Goal: Transaction & Acquisition: Purchase product/service

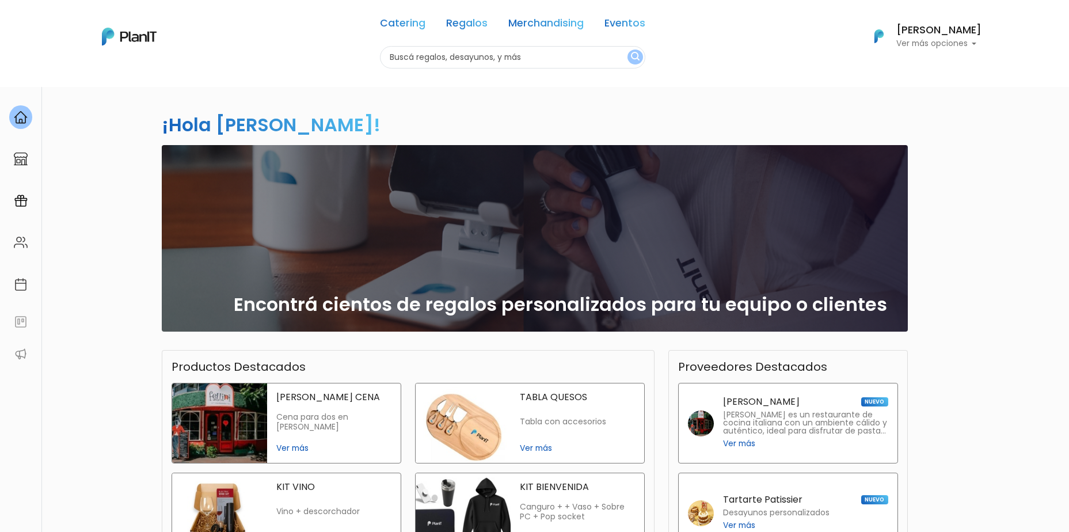
click at [128, 196] on div "¡Hola Patricio Torres! slide 1 of 1 Encontrá cientos de regalos personalizados …" at bounding box center [534, 391] width 1069 height 610
click at [463, 62] on input "text" at bounding box center [512, 57] width 265 height 22
type input "Plantas"
click at [635, 58] on img "submit" at bounding box center [635, 57] width 9 height 11
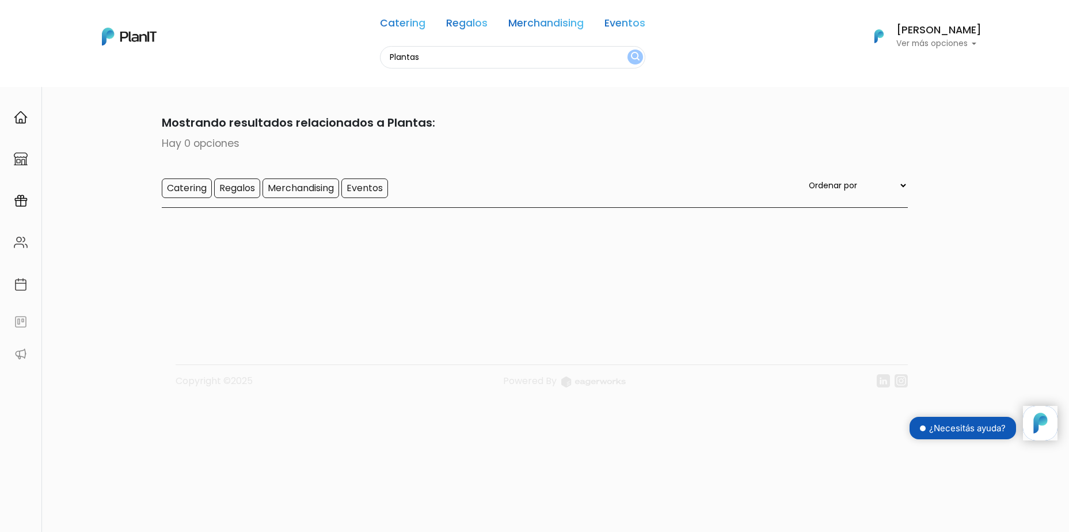
click at [493, 55] on input "Plantas" at bounding box center [512, 57] width 265 height 22
type input "primavera"
click at [642, 56] on button "submit" at bounding box center [636, 57] width 16 height 15
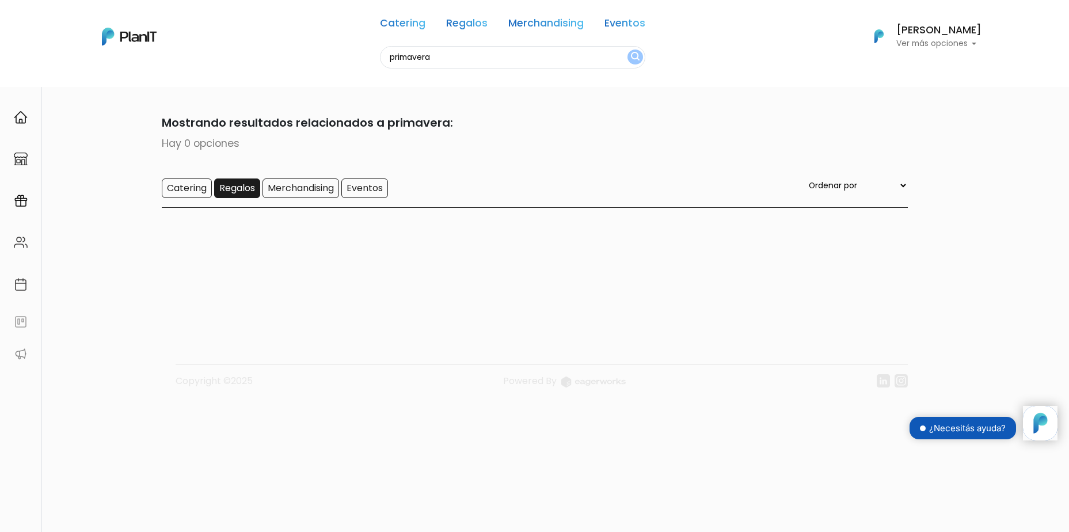
click at [237, 196] on input "Regalos" at bounding box center [237, 189] width 46 height 20
click at [19, 111] on img at bounding box center [21, 118] width 14 height 14
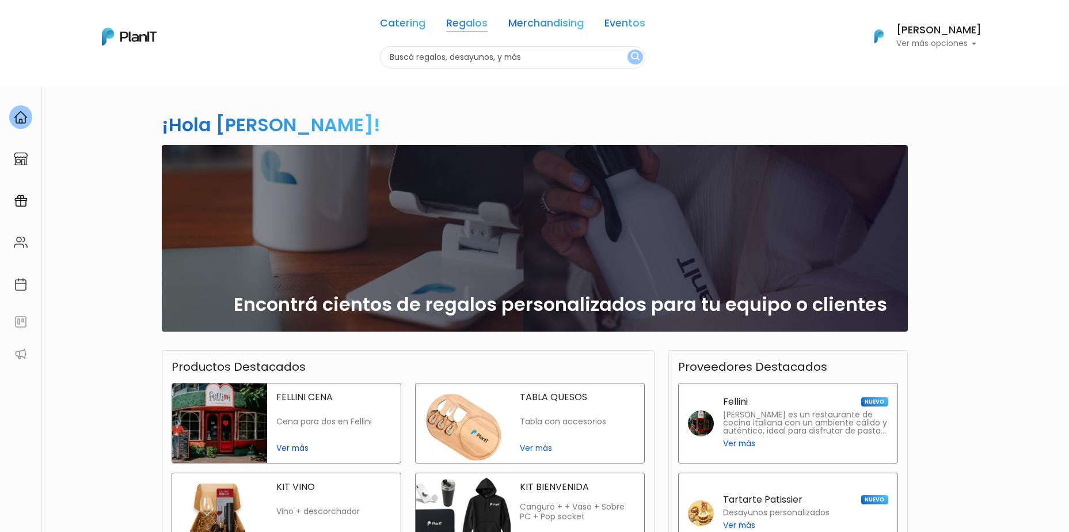
click at [450, 24] on link "Regalos" at bounding box center [466, 25] width 41 height 14
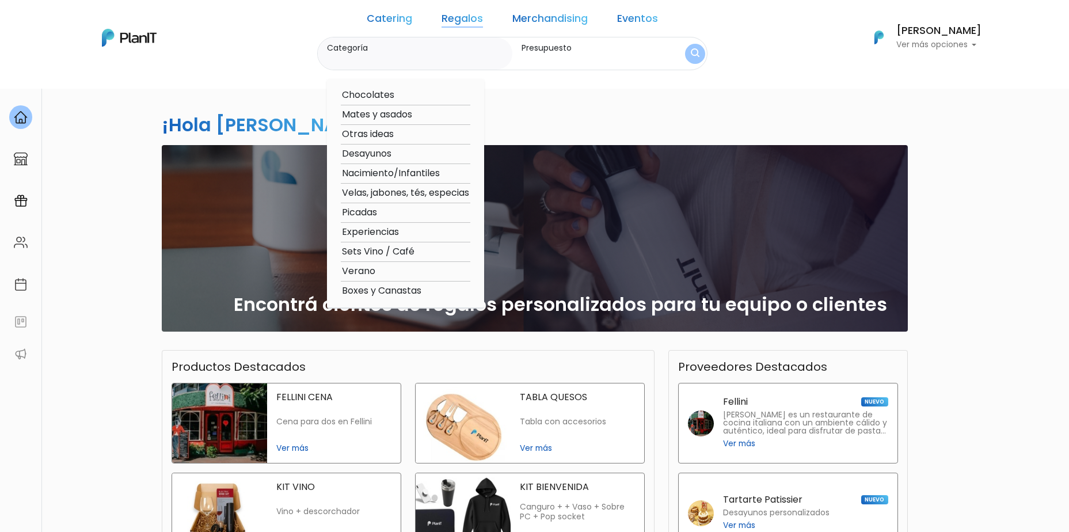
click at [386, 274] on option "Verano" at bounding box center [406, 271] width 130 height 14
type input "Verano"
type input "$0 - $1000"
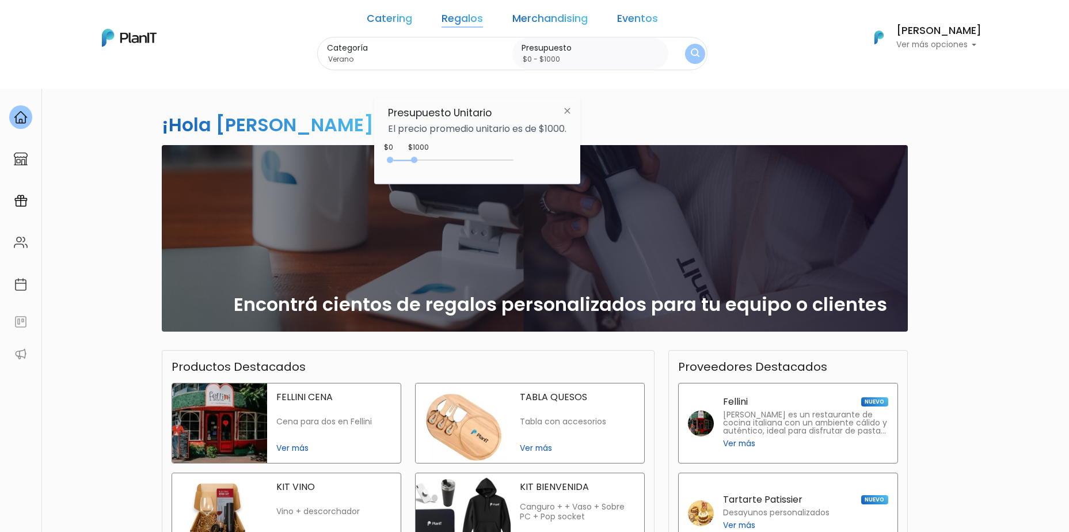
click at [691, 54] on img "submit" at bounding box center [695, 53] width 9 height 11
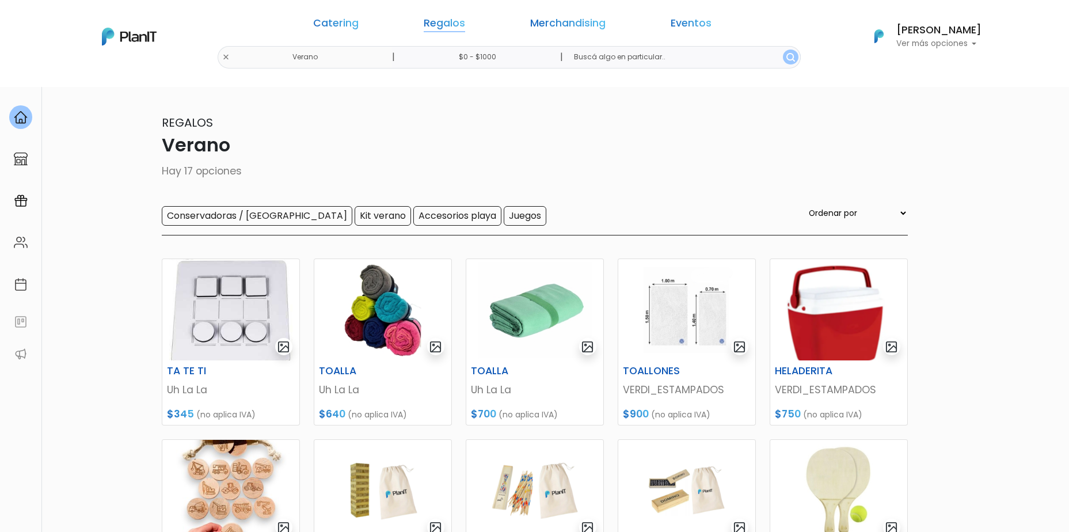
click at [465, 26] on link "Regalos" at bounding box center [444, 25] width 41 height 14
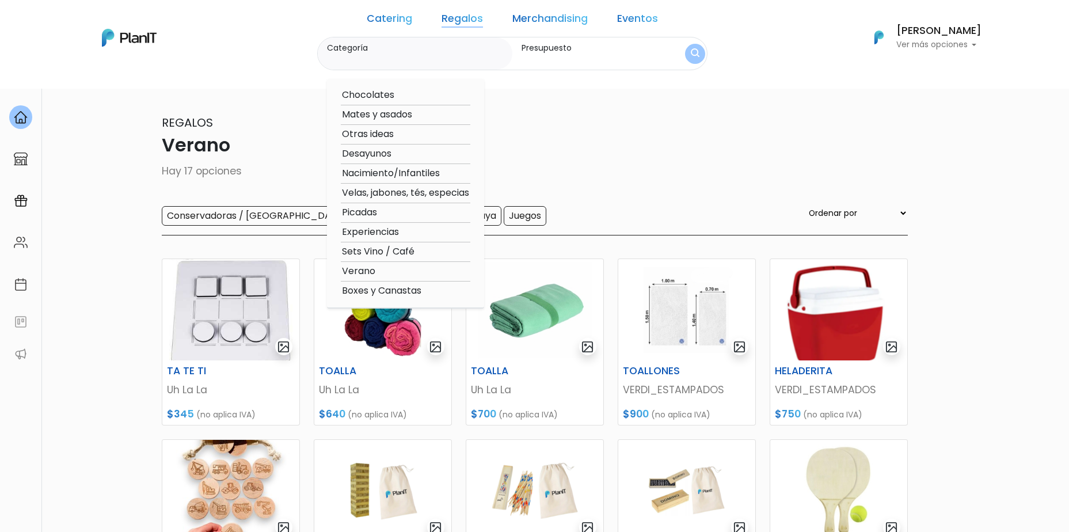
click at [412, 195] on option "Velas, jabones, tés, especias" at bounding box center [406, 193] width 130 height 14
type input "Velas, jabones, tés, especias"
type input "$0 - $1000"
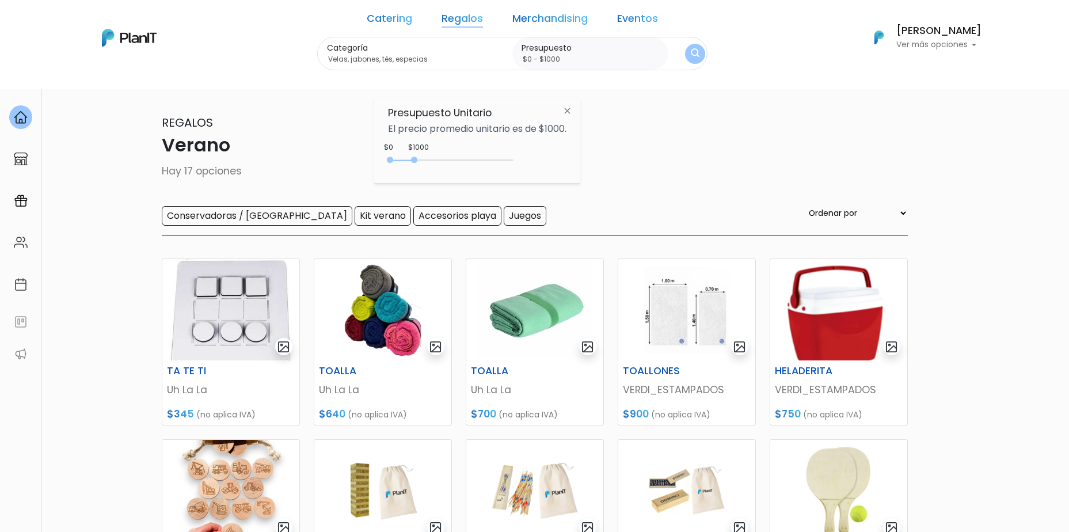
click at [691, 51] on img "submit" at bounding box center [695, 53] width 9 height 11
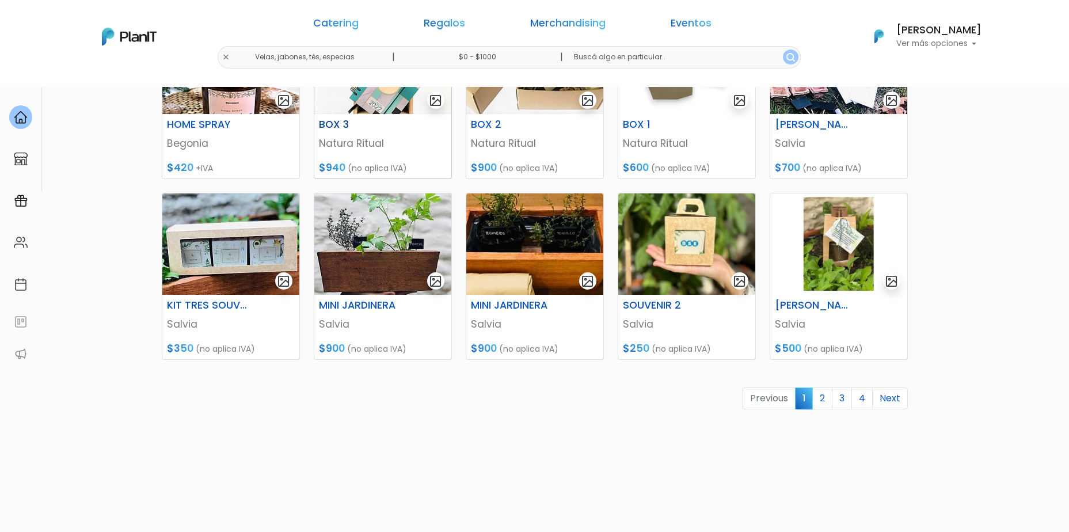
scroll to position [461, 0]
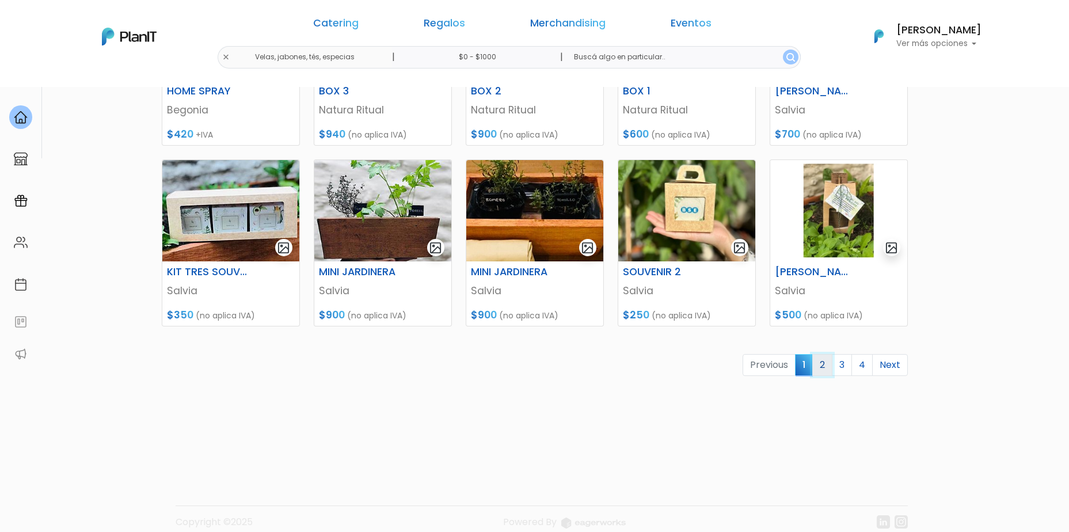
click at [829, 373] on link "2" at bounding box center [823, 365] width 20 height 22
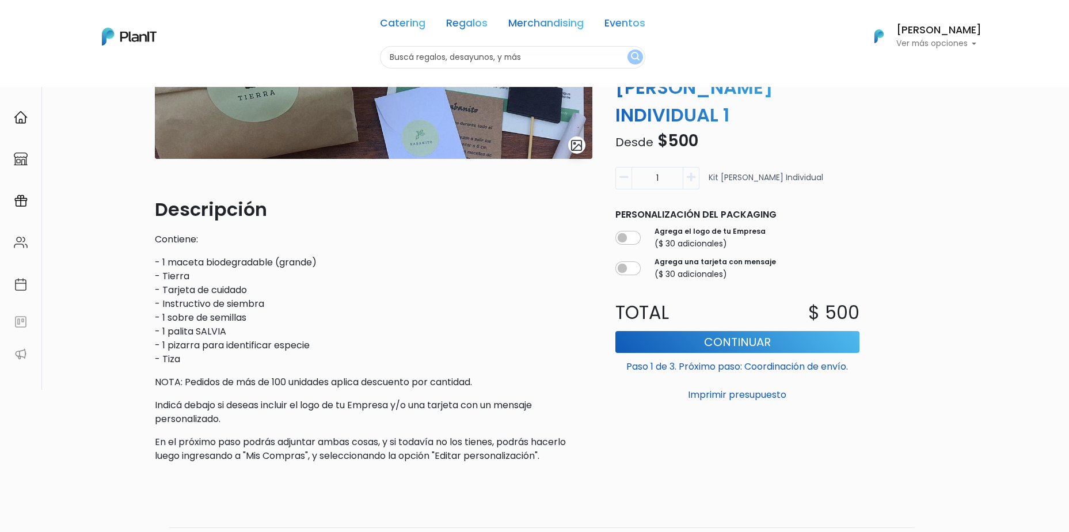
scroll to position [230, 0]
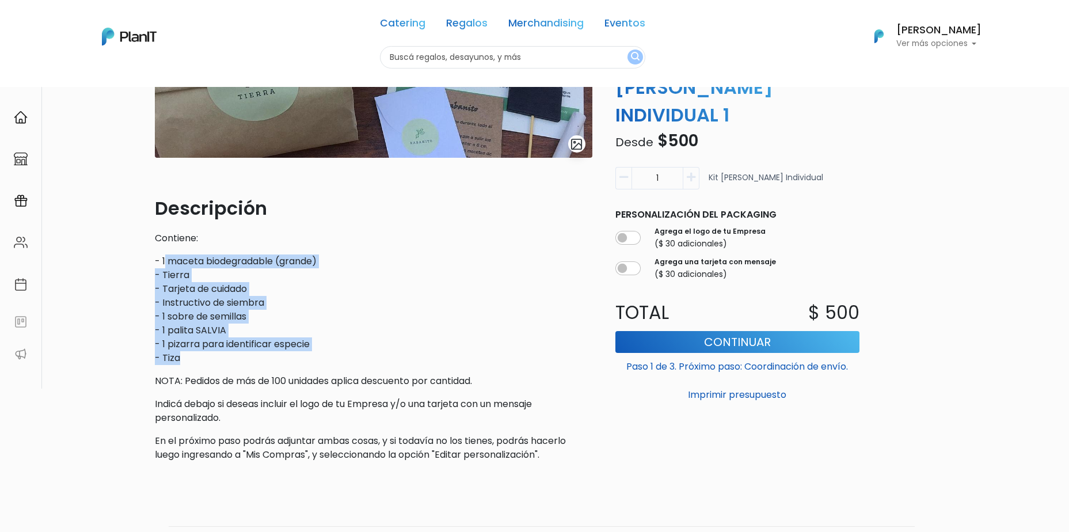
drag, startPoint x: 165, startPoint y: 258, endPoint x: 339, endPoint y: 351, distance: 197.9
click at [339, 351] on p "- 1 maceta biodegradable (grande) - Tierra - Tarjeta de cuidado - Instructivo d…" at bounding box center [374, 310] width 438 height 111
drag, startPoint x: 339, startPoint y: 351, endPoint x: 495, endPoint y: 333, distance: 156.6
click at [495, 333] on p "- 1 maceta biodegradable (grande) - Tierra - Tarjeta de cuidado - Instructivo d…" at bounding box center [374, 310] width 438 height 111
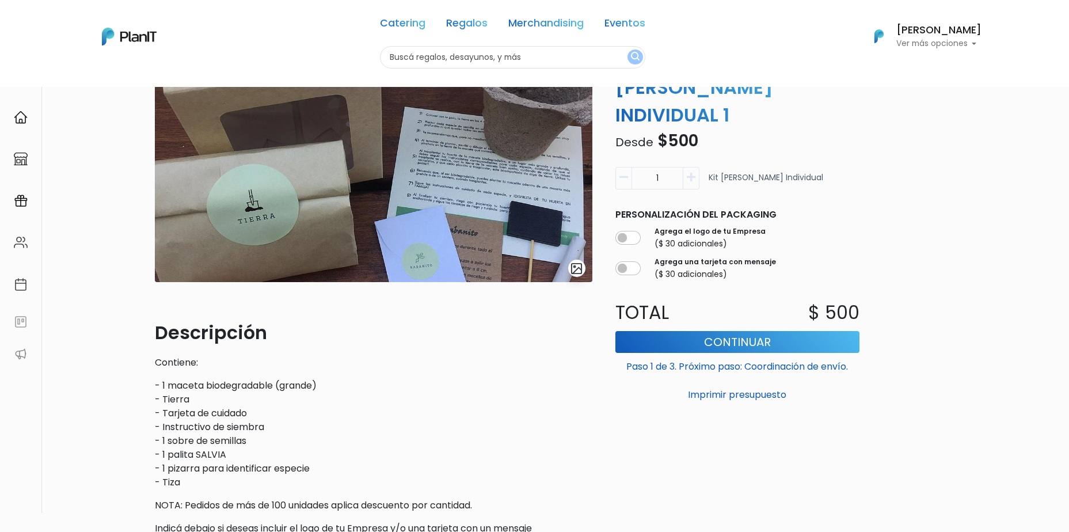
scroll to position [0, 0]
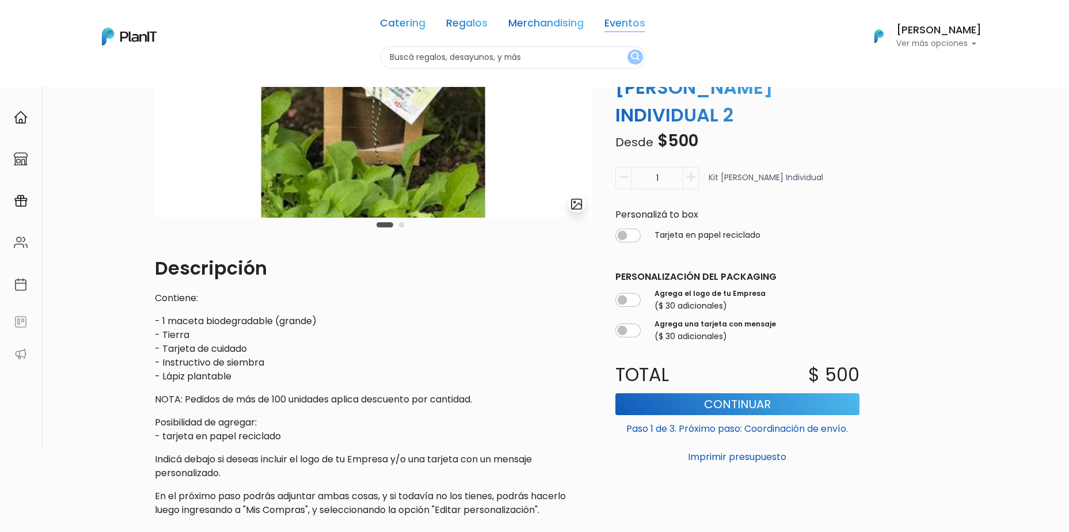
scroll to position [230, 0]
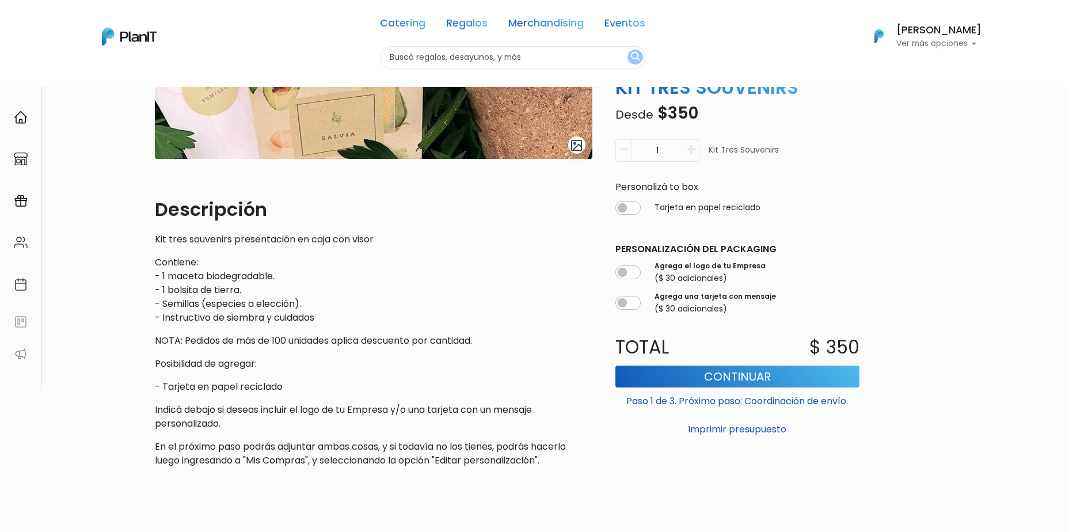
scroll to position [230, 0]
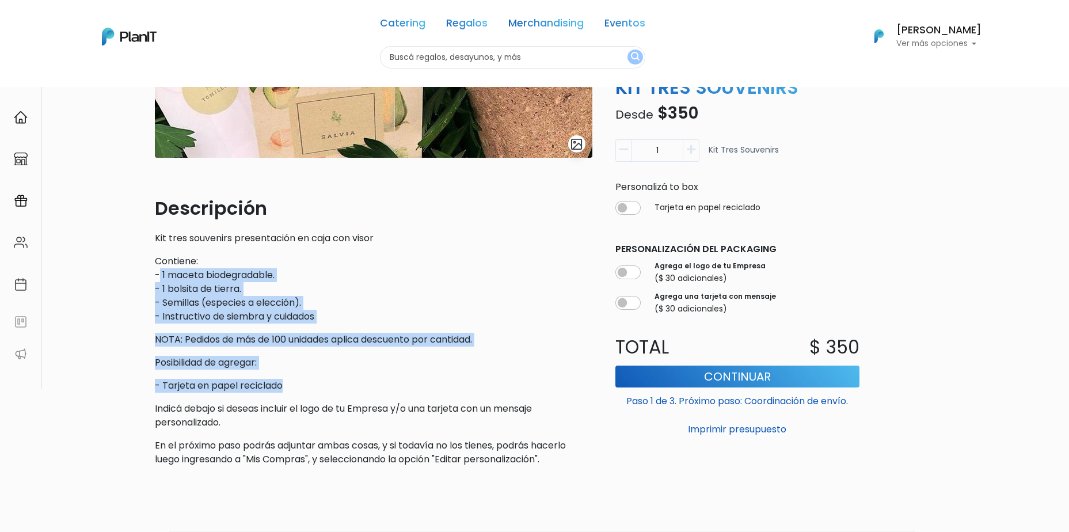
drag, startPoint x: 159, startPoint y: 279, endPoint x: 517, endPoint y: 387, distance: 373.6
click at [517, 387] on div "Descripción Kit tres souvenirs presentación en caja con visor Contiene: - 1 mac…" at bounding box center [374, 331] width 438 height 272
drag, startPoint x: 517, startPoint y: 387, endPoint x: 399, endPoint y: 388, distance: 117.5
click at [399, 388] on p "- Tarjeta en papel reciclado" at bounding box center [374, 386] width 438 height 14
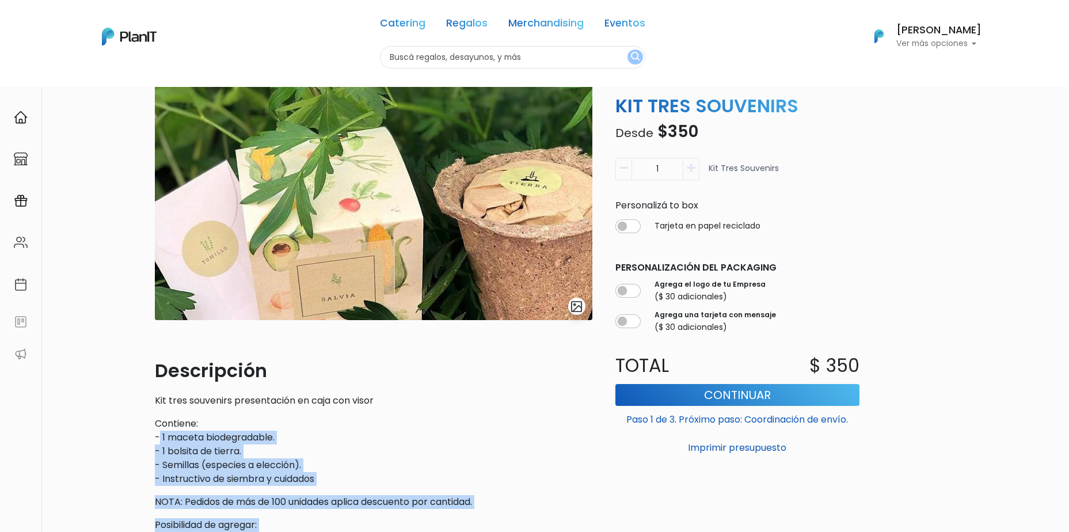
scroll to position [10, 0]
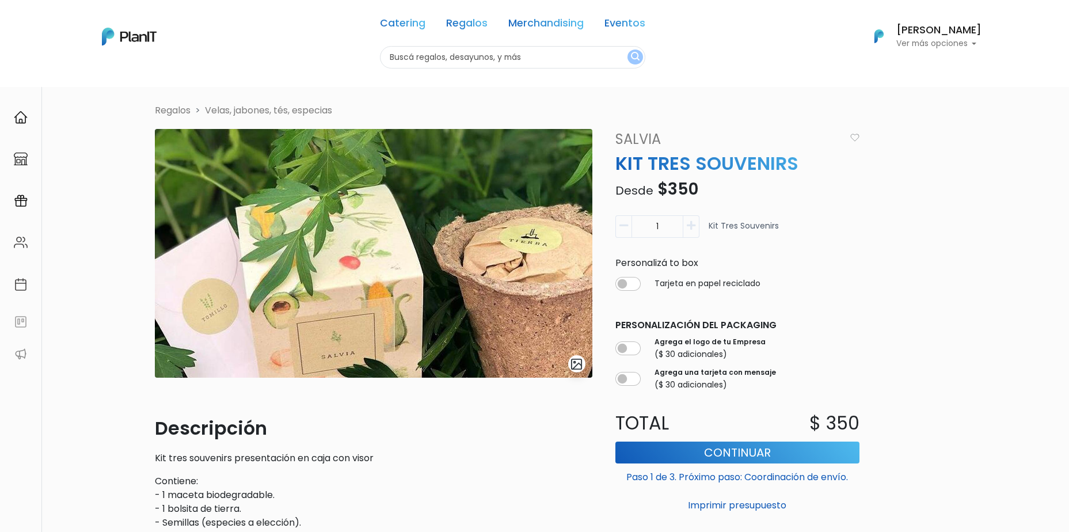
click at [655, 221] on input "1" at bounding box center [658, 226] width 52 height 22
type input "25"
click at [924, 225] on div "Volver Regalos Velas, jabones, tés, especias slide 1 of 1 Descripción Kit tres …" at bounding box center [534, 448] width 1069 height 744
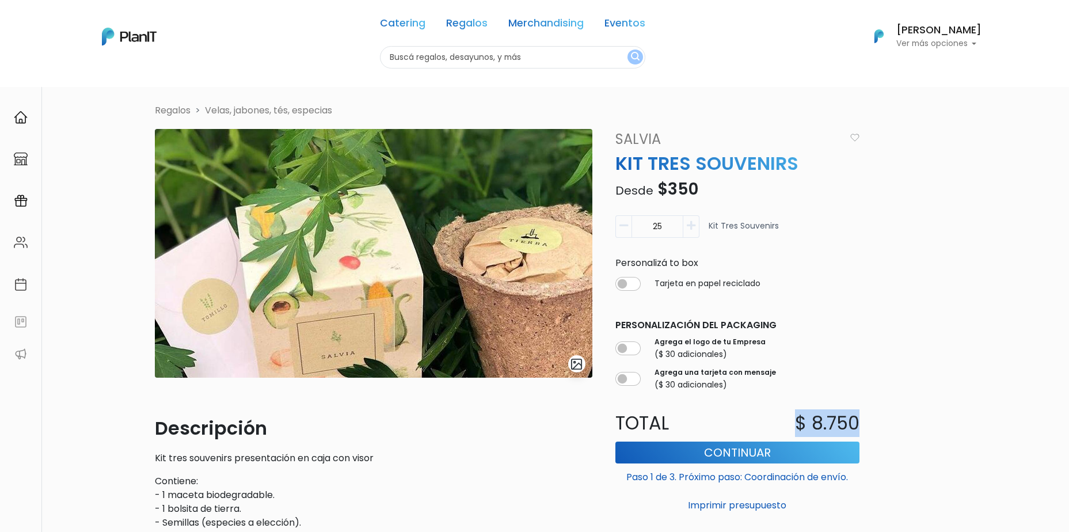
drag, startPoint x: 793, startPoint y: 428, endPoint x: 887, endPoint y: 423, distance: 94.6
click at [887, 423] on div "Regalos Velas, jabones, tés, especias slide 1 of 1 Descripción Kit tres souveni…" at bounding box center [535, 400] width 774 height 592
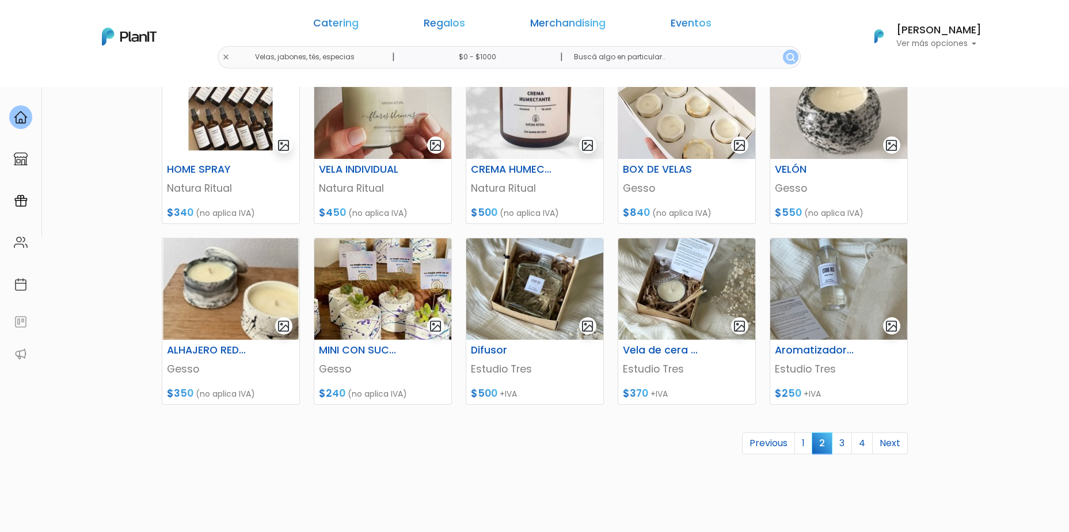
scroll to position [403, 0]
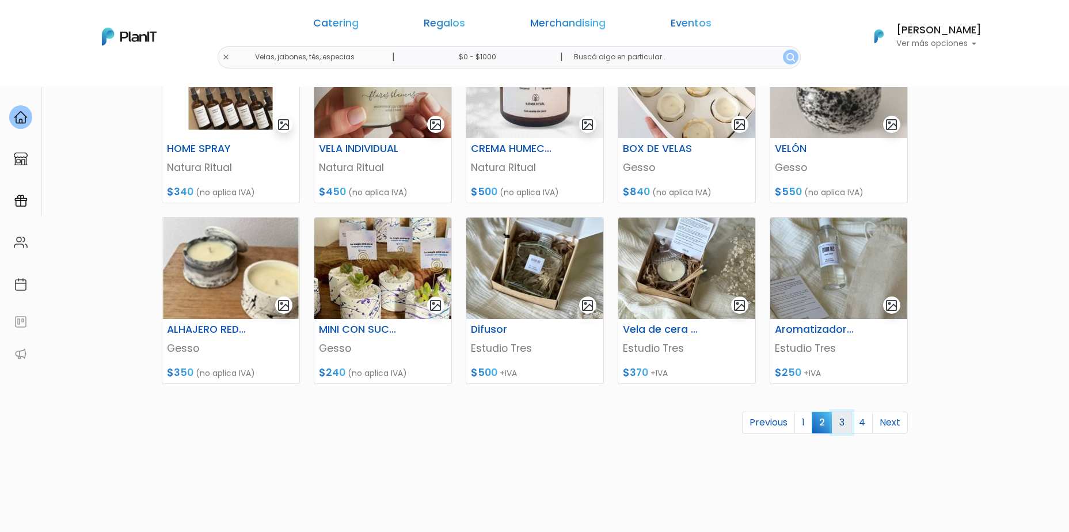
click at [847, 427] on link "3" at bounding box center [842, 423] width 20 height 22
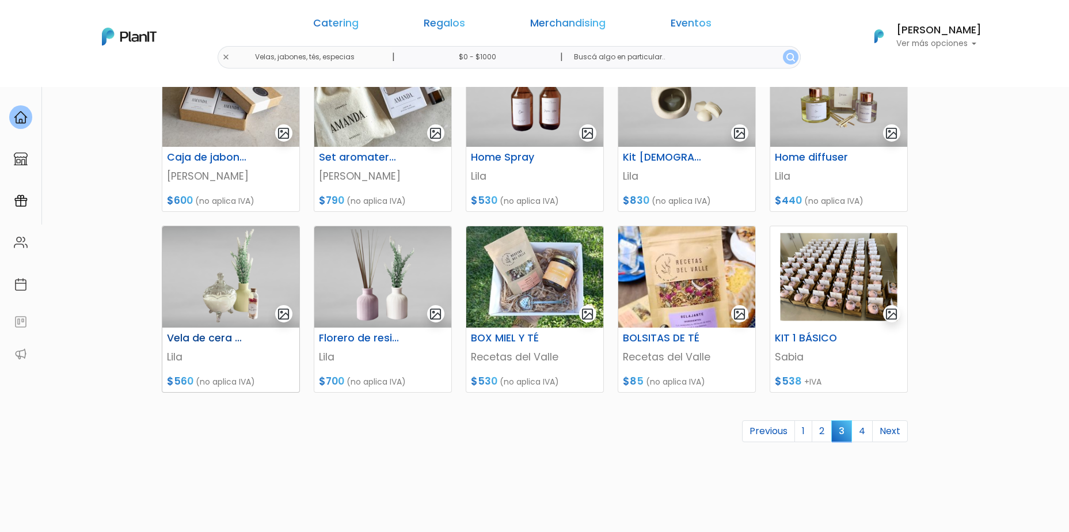
scroll to position [403, 0]
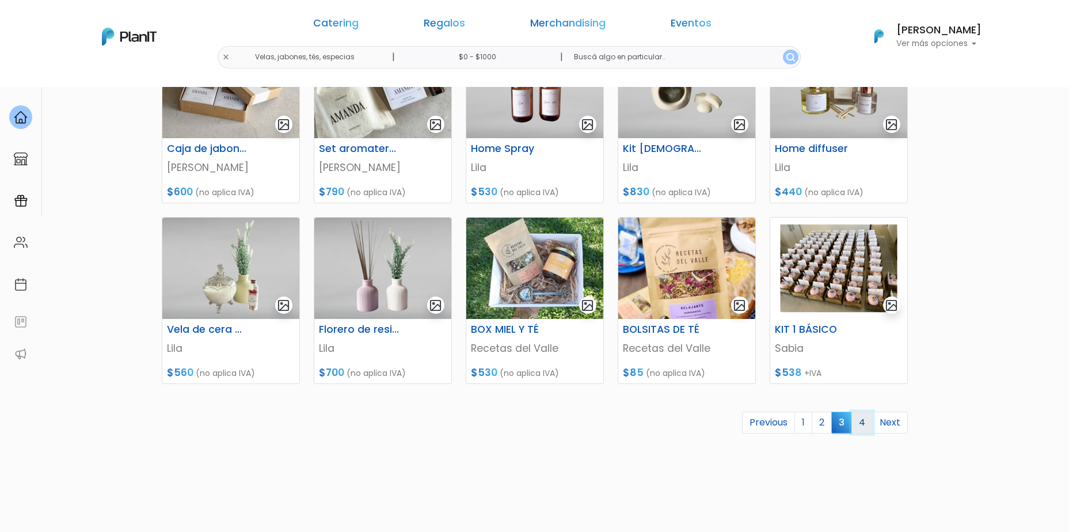
click at [861, 424] on link "4" at bounding box center [862, 423] width 21 height 22
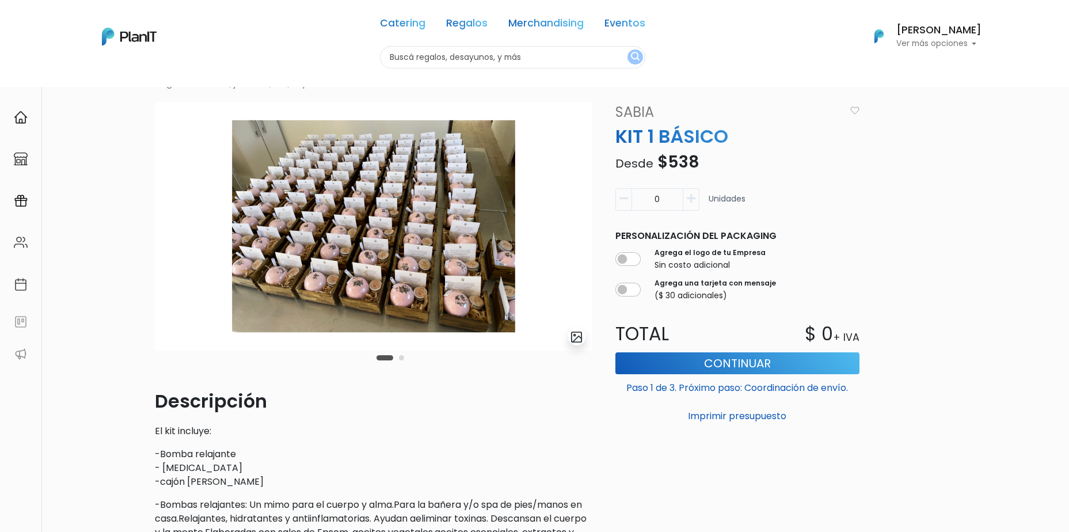
scroll to position [58, 0]
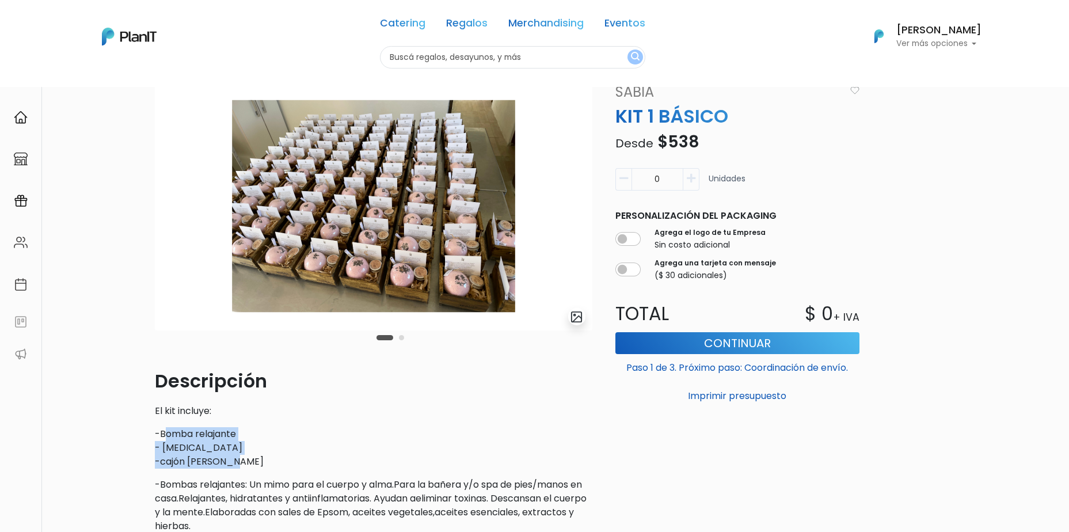
drag, startPoint x: 165, startPoint y: 434, endPoint x: 252, endPoint y: 462, distance: 91.8
click at [252, 462] on p "-Bomba relajante - Bálsamo labial -cajón de madera" at bounding box center [374, 447] width 438 height 41
drag, startPoint x: 252, startPoint y: 462, endPoint x: 240, endPoint y: 469, distance: 14.2
click at [240, 469] on div "Descripción El kit incluye: -Bomba relajante - Bálsamo labial -cajón de madera …" at bounding box center [374, 519] width 438 height 304
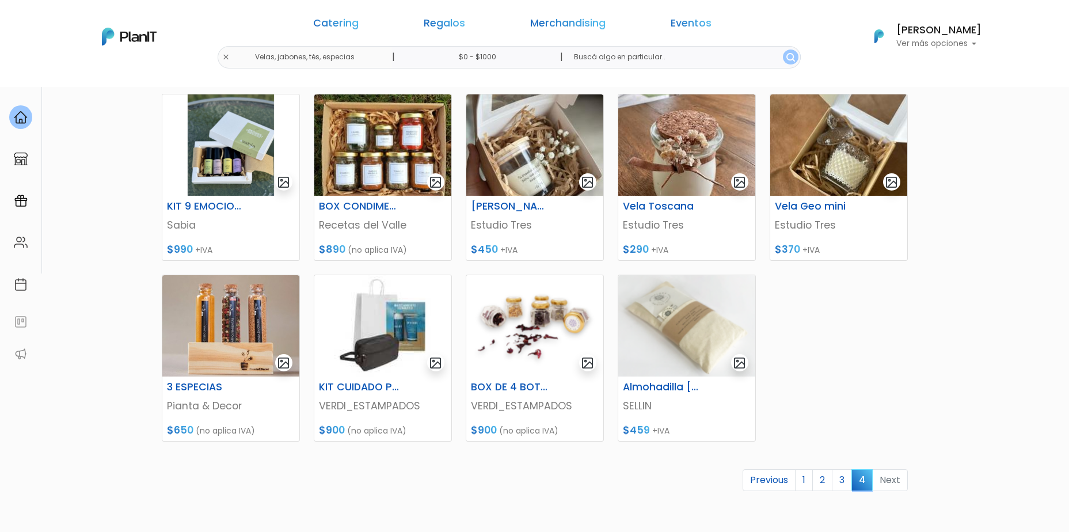
scroll to position [403, 0]
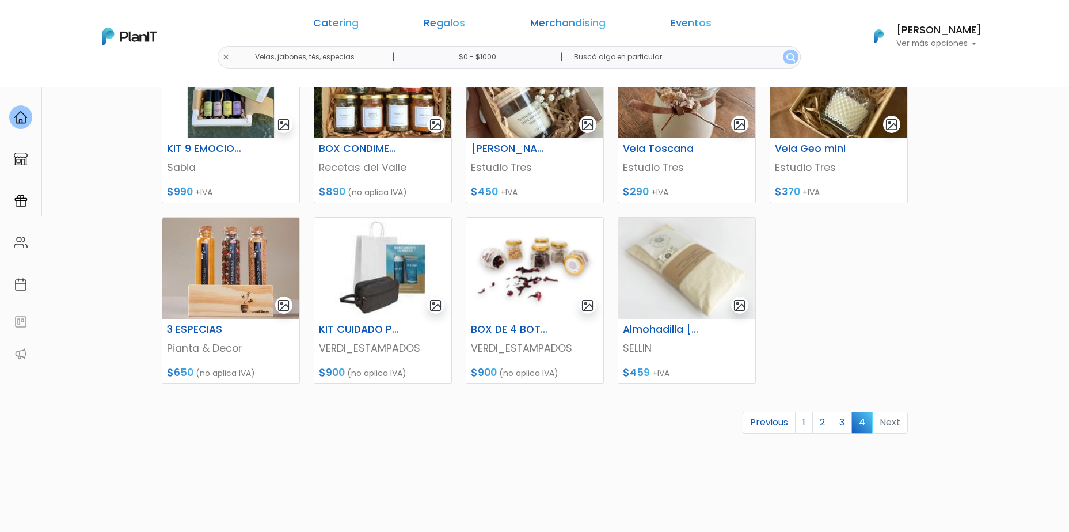
click at [894, 424] on li "Next" at bounding box center [890, 423] width 35 height 22
click at [669, 327] on h6 "Almohadilla aromática" at bounding box center [663, 330] width 94 height 12
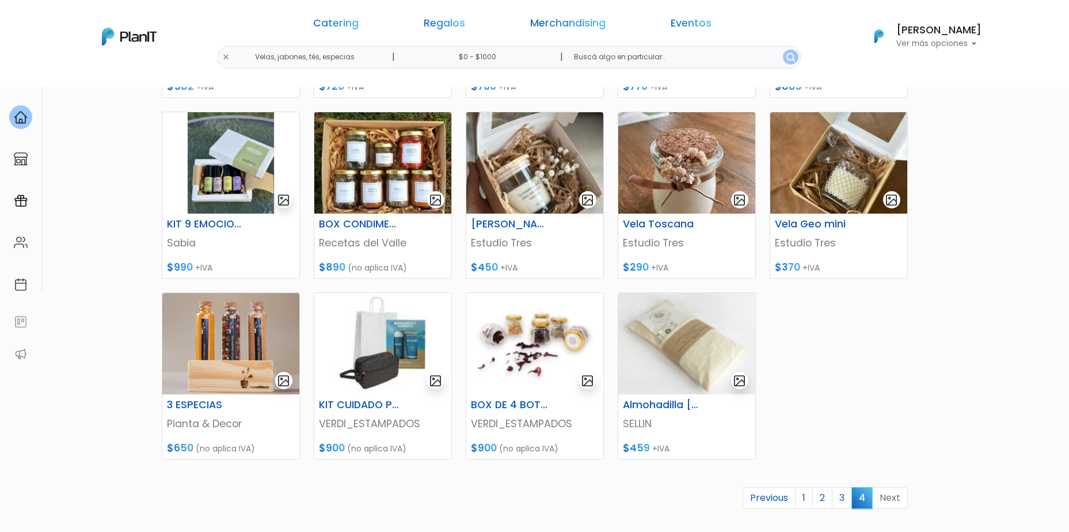
scroll to position [346, 0]
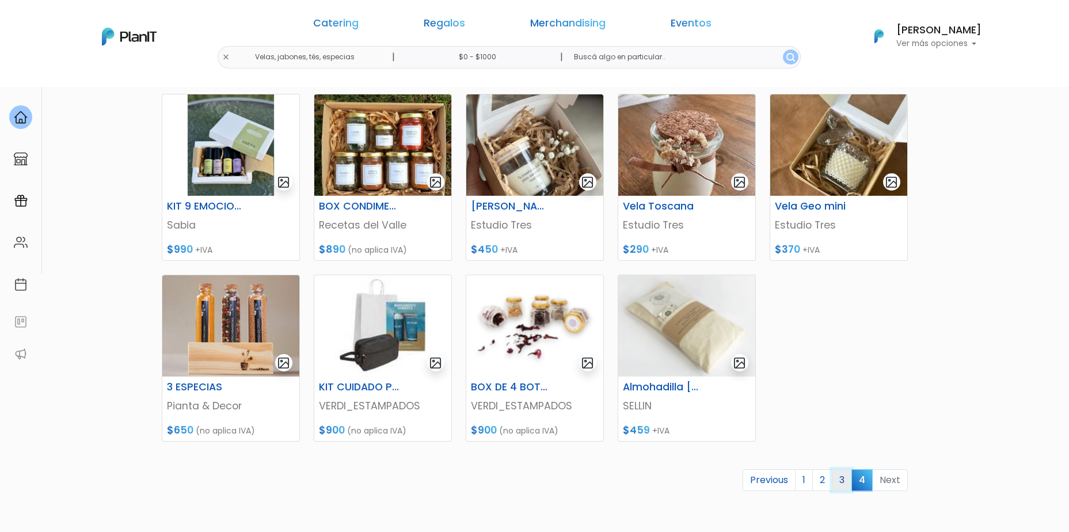
click at [844, 487] on link "3" at bounding box center [842, 480] width 20 height 22
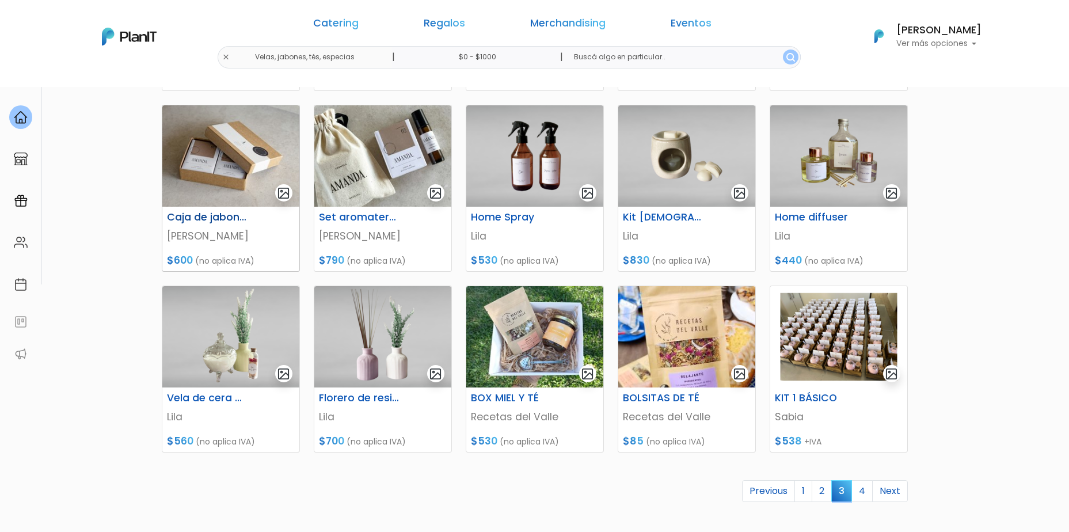
scroll to position [403, 0]
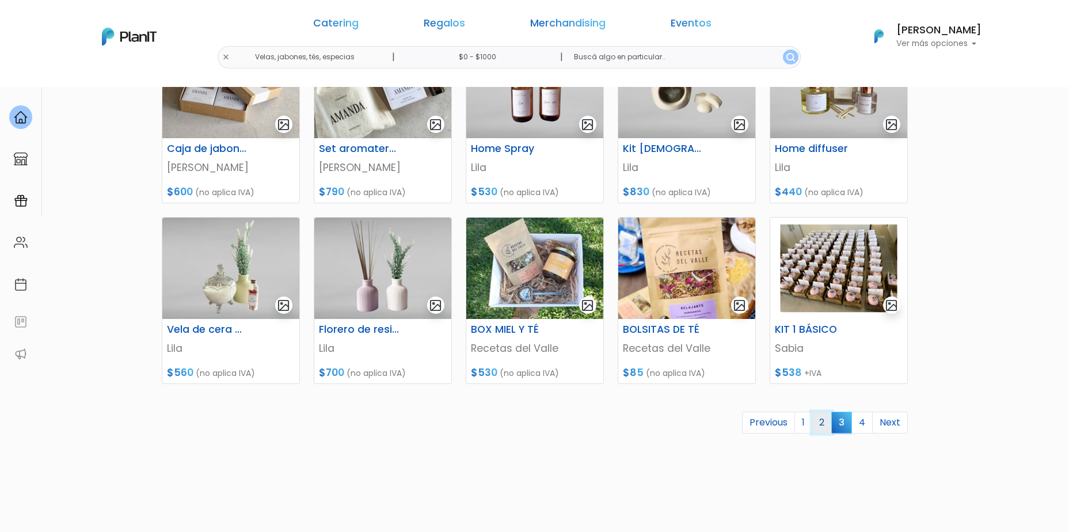
click at [829, 423] on link "2" at bounding box center [822, 423] width 20 height 22
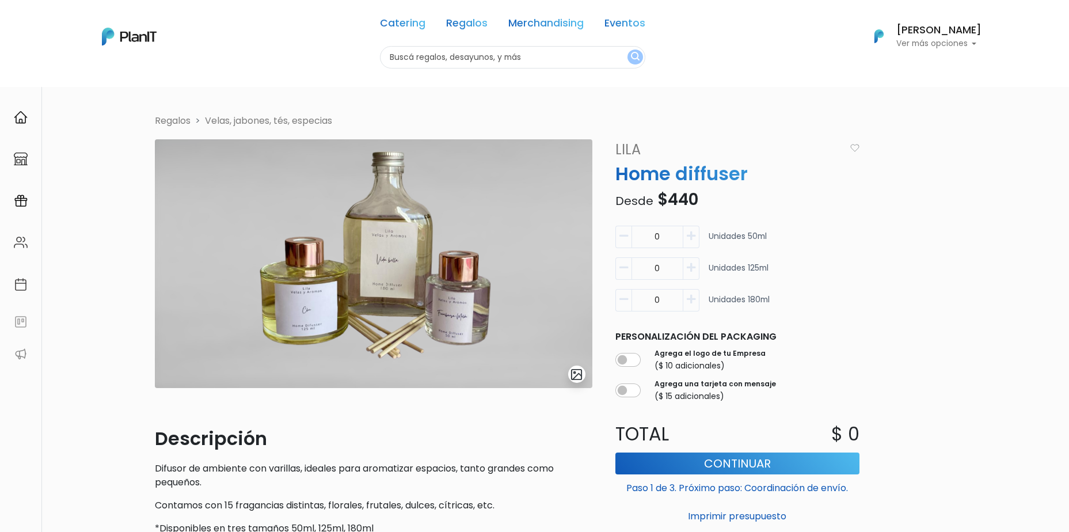
click at [654, 173] on p "Home diffuser" at bounding box center [738, 174] width 258 height 28
drag, startPoint x: 654, startPoint y: 173, endPoint x: 664, endPoint y: 196, distance: 25.8
click at [664, 196] on span "$440" at bounding box center [678, 199] width 41 height 22
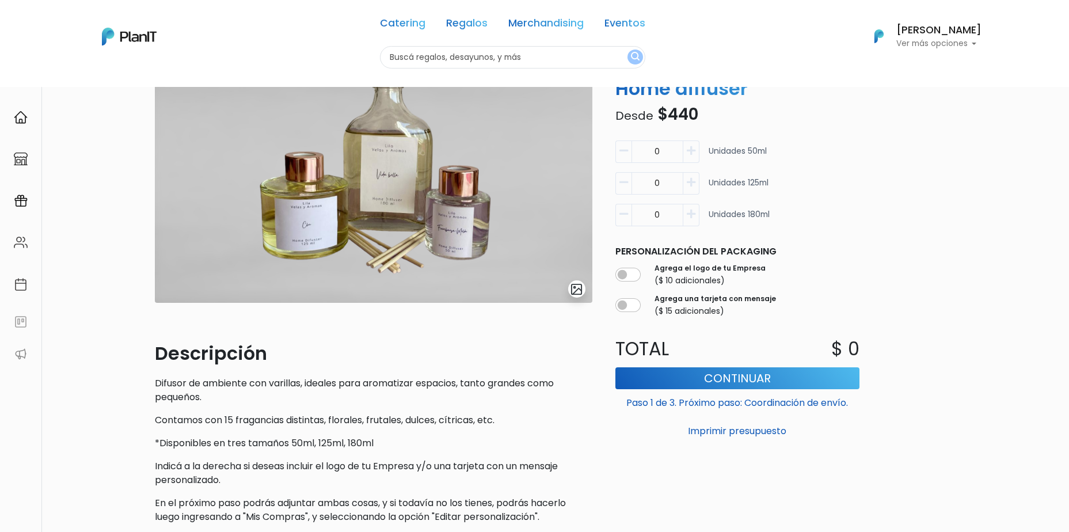
scroll to position [58, 0]
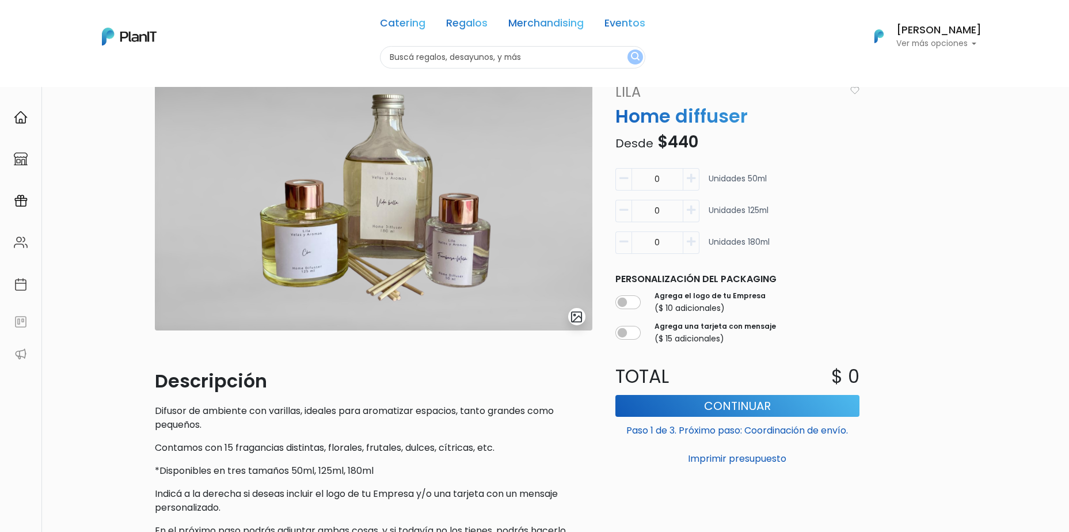
click at [656, 181] on input "0" at bounding box center [658, 179] width 52 height 22
type input "25"
click at [950, 234] on div "Volver Regalos Velas, jabones, tés, especias slide 1 of 1 Descripción Difusor d…" at bounding box center [534, 357] width 1069 height 656
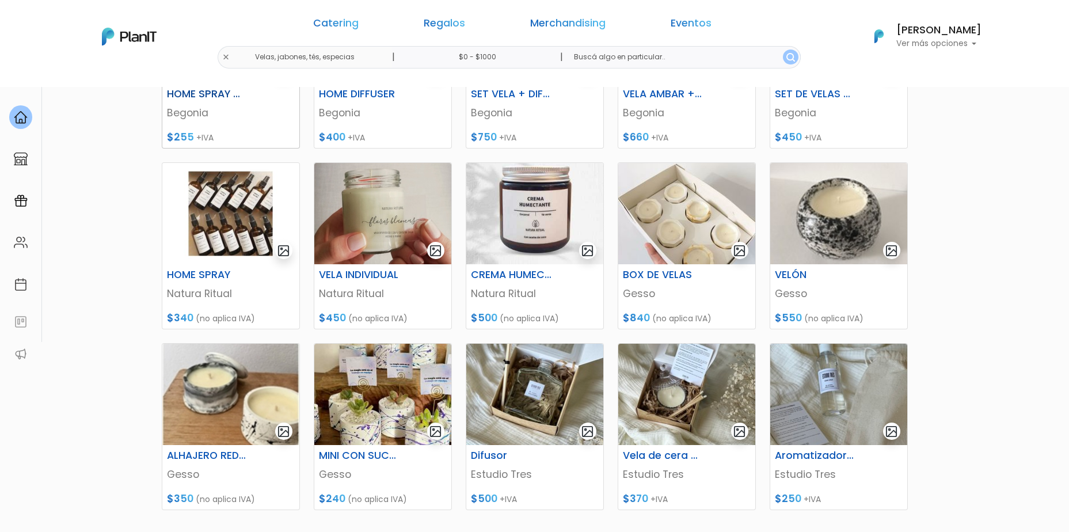
scroll to position [346, 0]
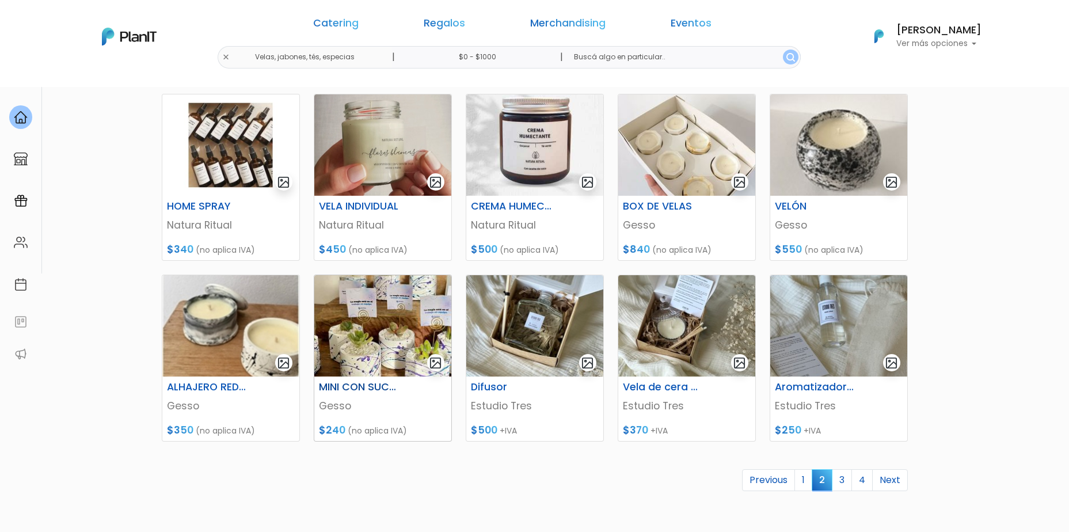
click at [346, 390] on h6 "MINI CON SUCULENTAS" at bounding box center [359, 387] width 94 height 12
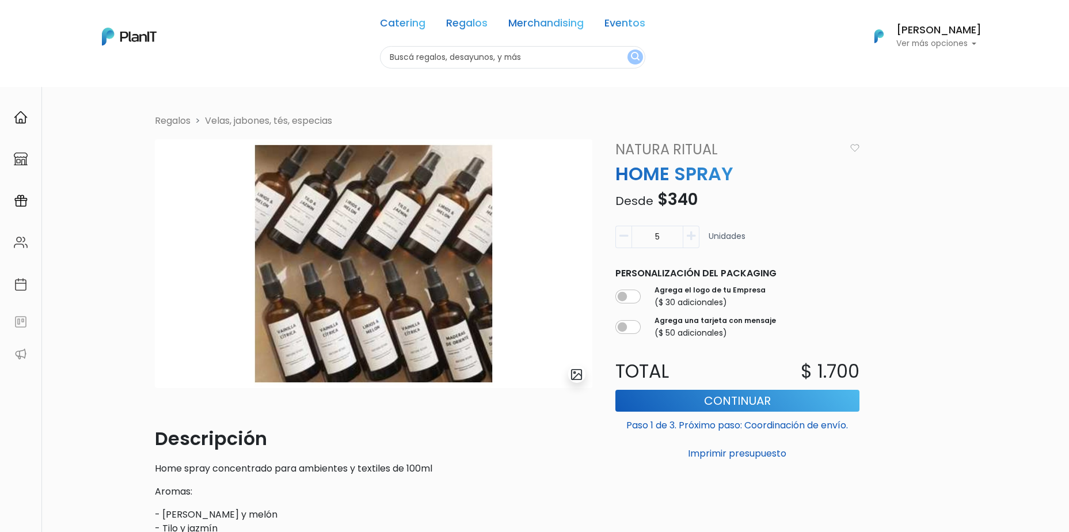
scroll to position [58, 0]
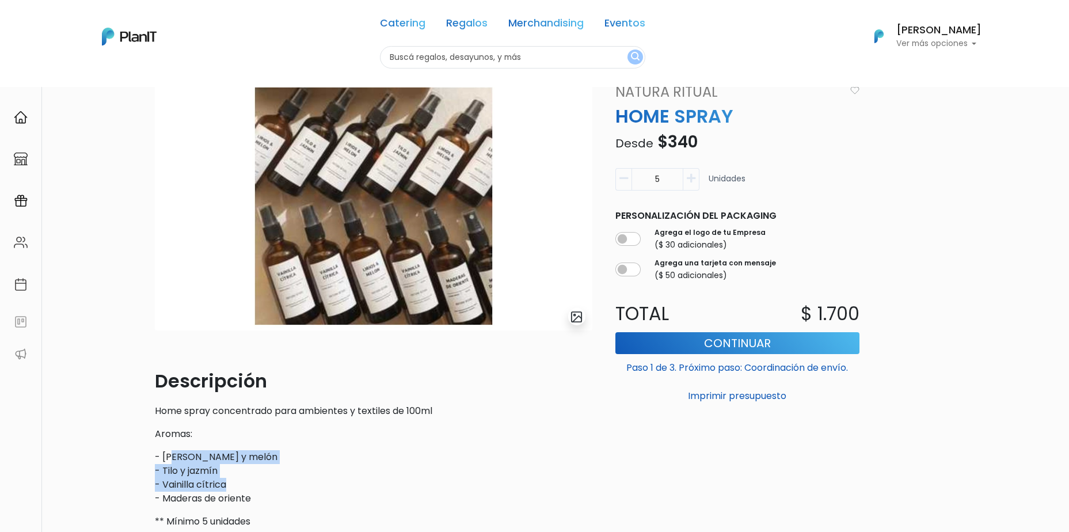
drag, startPoint x: 170, startPoint y: 455, endPoint x: 233, endPoint y: 478, distance: 66.7
click at [233, 478] on p "- Lirios y [PERSON_NAME] y jazmín - Vainilla cítrica - Maderas de oriente" at bounding box center [374, 477] width 438 height 55
drag, startPoint x: 233, startPoint y: 478, endPoint x: 208, endPoint y: 479, distance: 24.2
click at [208, 479] on p "- Lirios y melón - Tilo y jazmín - Vainilla cítrica - Maderas de oriente" at bounding box center [374, 477] width 438 height 55
click at [223, 483] on p "- Lirios y melón - Tilo y jazmín - Vainilla cítrica - Maderas de oriente" at bounding box center [374, 477] width 438 height 55
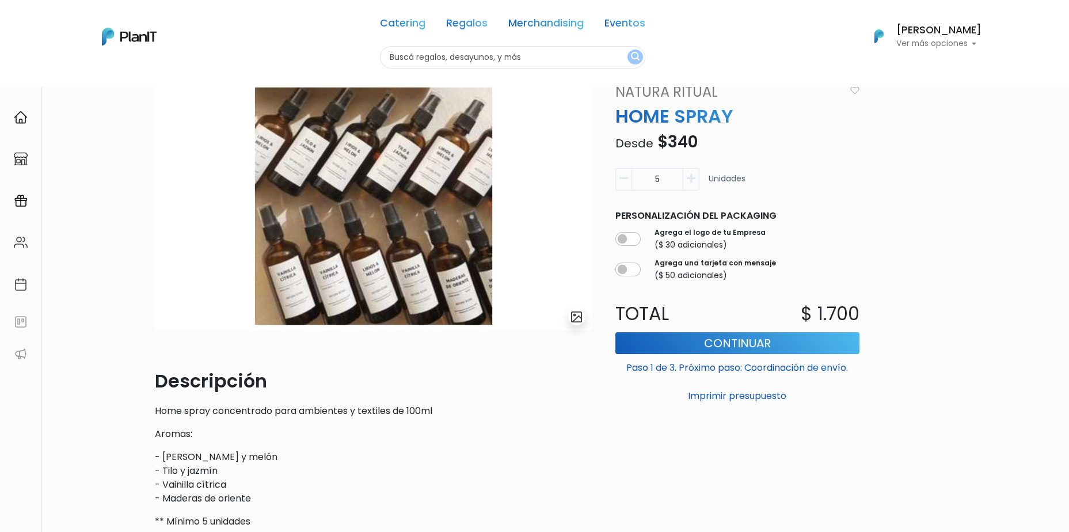
click at [665, 172] on input "5" at bounding box center [658, 179] width 52 height 22
type input "25"
click at [1005, 221] on div "Volver Regalos Velas, jabones, tés, especias slide 1 of 1 Descripción Home spra…" at bounding box center [534, 382] width 1069 height 707
